Goal: Task Accomplishment & Management: Use online tool/utility

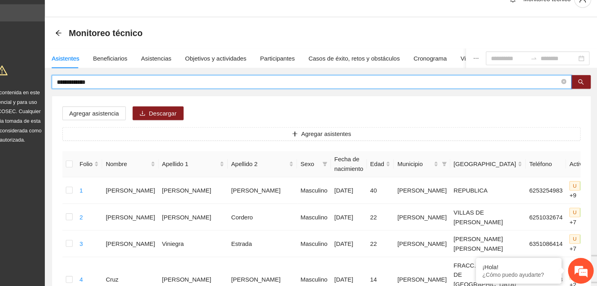
drag, startPoint x: 137, startPoint y: 93, endPoint x: 79, endPoint y: 101, distance: 59.0
type input "**********"
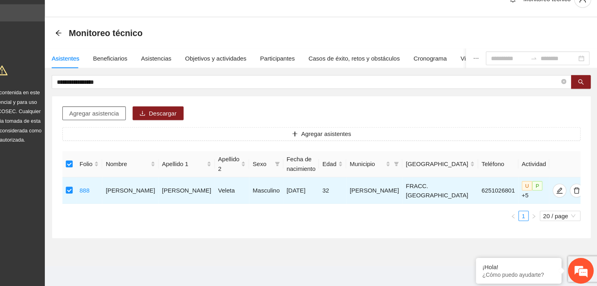
click at [132, 121] on span "Agregar asistencia" at bounding box center [126, 122] width 46 height 9
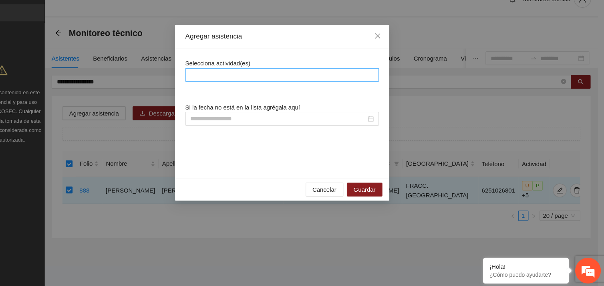
click at [266, 87] on div at bounding box center [301, 87] width 177 height 10
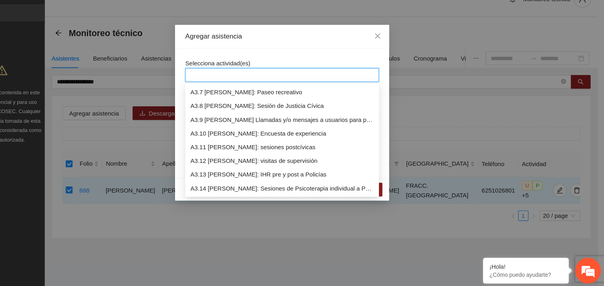
scroll to position [487, 0]
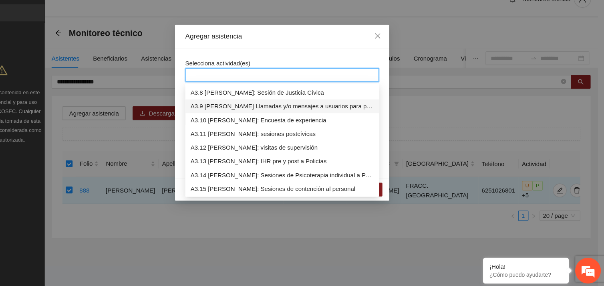
click at [276, 114] on div "A3.9 [PERSON_NAME] Llamadas y/o mensajes a usuarios para programación, seguimie…" at bounding box center [301, 116] width 171 height 9
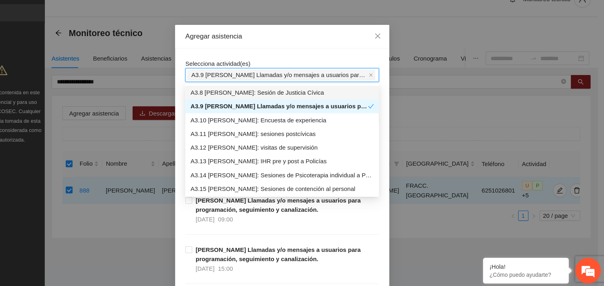
click at [281, 73] on div "Selecciona actividad(es) A3.9 [PERSON_NAME] Llamadas y/o mensajes a usuarios pa…" at bounding box center [301, 83] width 181 height 22
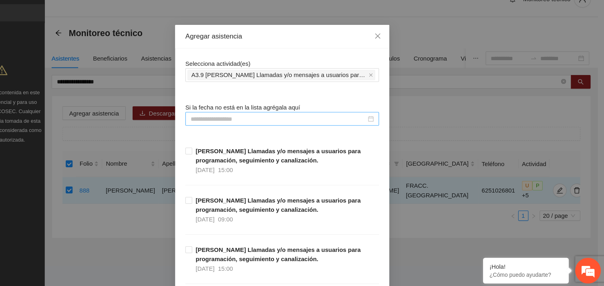
click at [243, 131] on input at bounding box center [298, 127] width 164 height 9
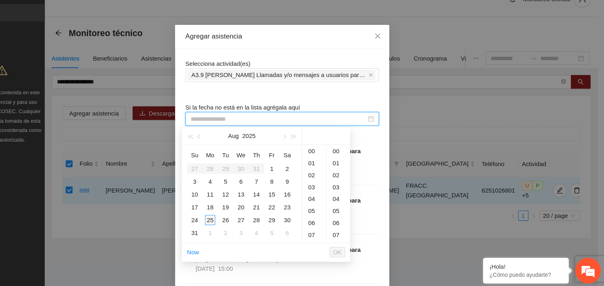
click at [230, 224] on div "25" at bounding box center [235, 222] width 10 height 10
click at [331, 171] on div "10" at bounding box center [332, 168] width 22 height 11
click at [350, 233] on div "58" at bounding box center [355, 231] width 22 height 11
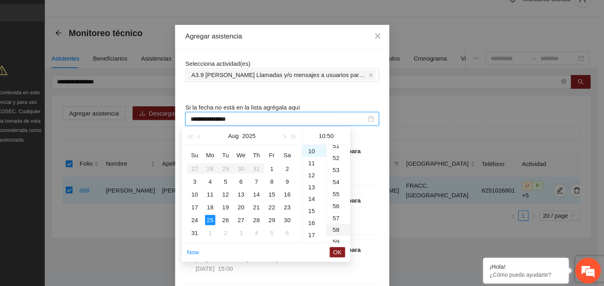
type input "**********"
click at [352, 253] on span "OK" at bounding box center [354, 252] width 8 height 9
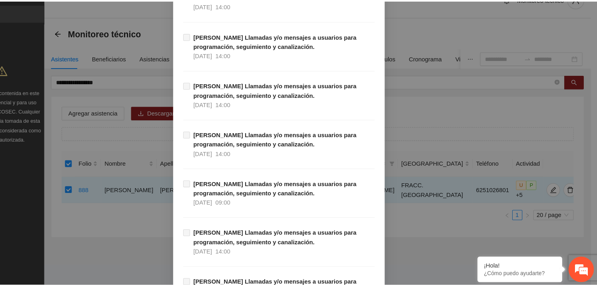
scroll to position [8174, 0]
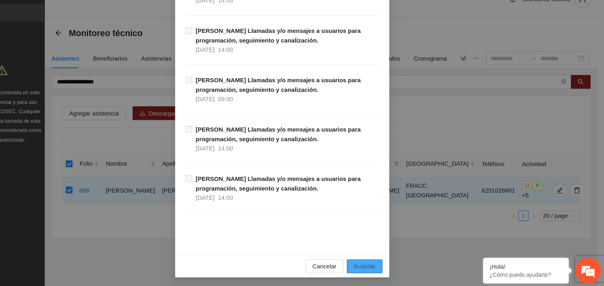
click at [374, 265] on span "Guardar" at bounding box center [379, 265] width 20 height 9
